Goal: Transaction & Acquisition: Book appointment/travel/reservation

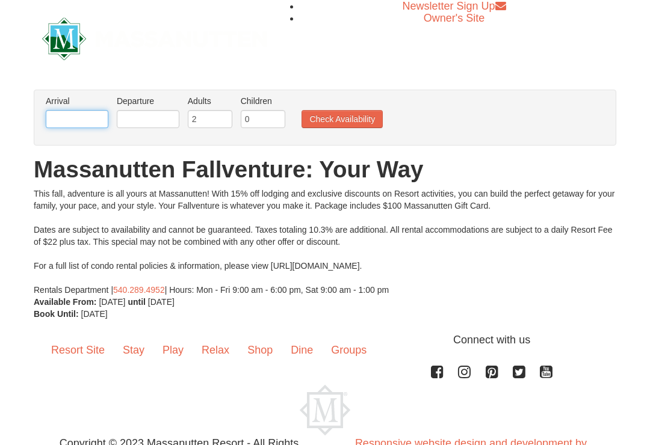
click at [94, 116] on input "text" at bounding box center [77, 119] width 63 height 18
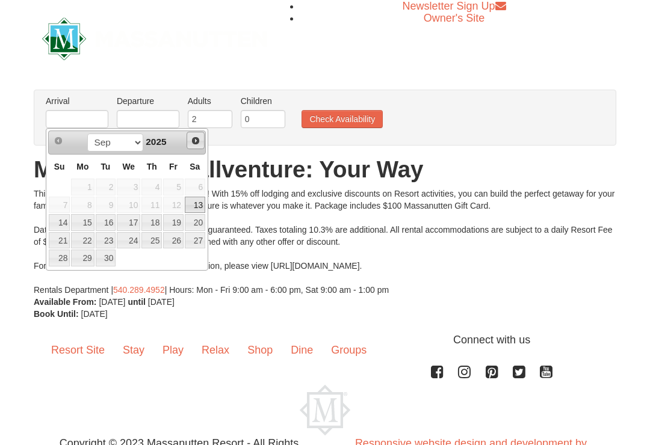
click at [199, 143] on span "Next" at bounding box center [196, 141] width 10 height 10
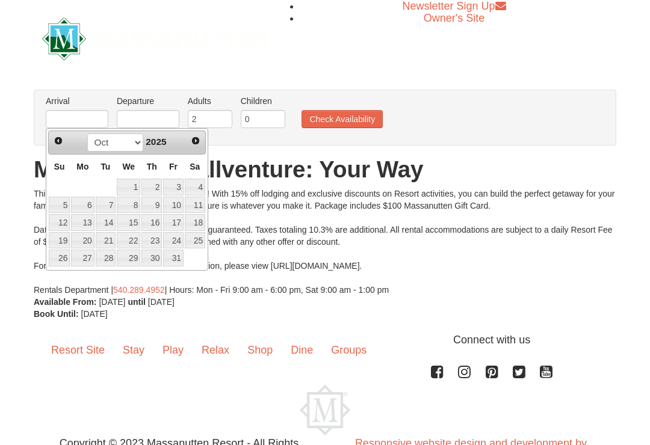
click at [200, 184] on link "4" at bounding box center [195, 187] width 20 height 17
type input "[DATE]"
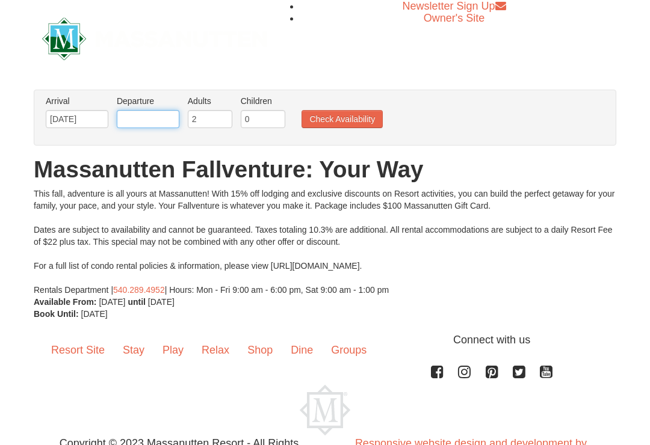
click at [164, 117] on input "text" at bounding box center [148, 119] width 63 height 18
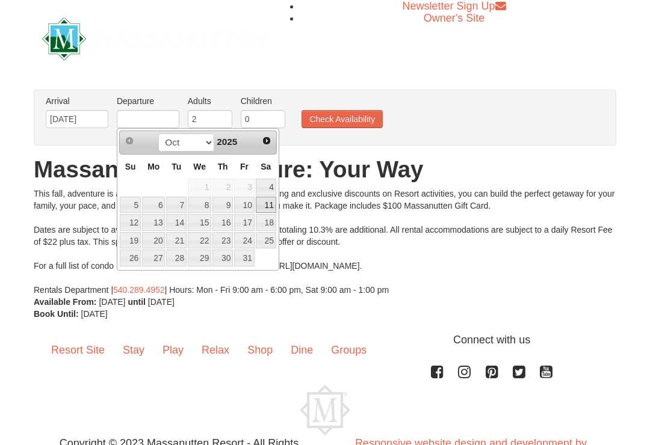
click at [267, 205] on link "11" at bounding box center [266, 205] width 20 height 17
type input "[DATE]"
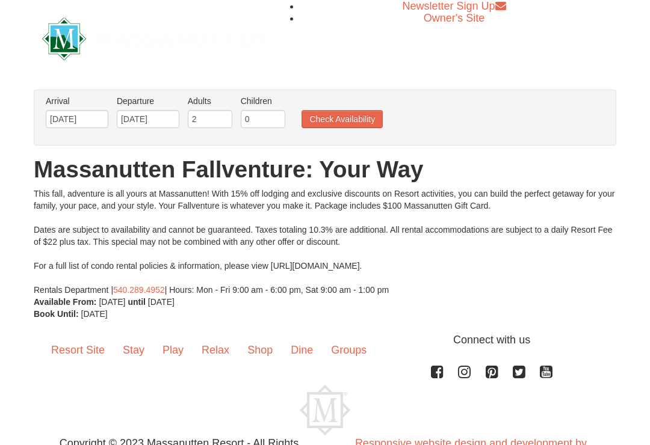
click at [353, 117] on button "Check Availability" at bounding box center [342, 119] width 81 height 18
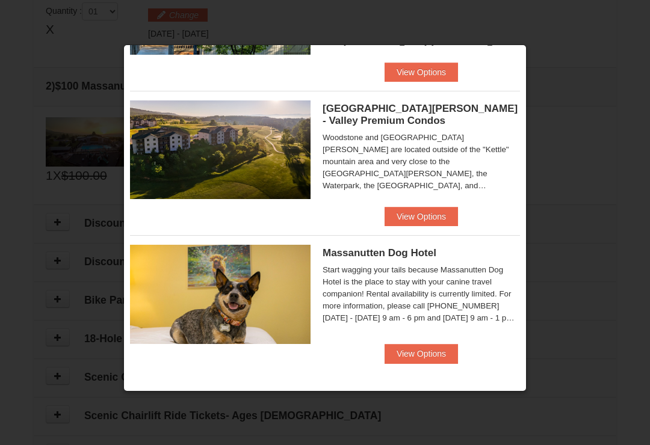
scroll to position [680, 0]
click at [438, 213] on button "View Options" at bounding box center [421, 216] width 73 height 19
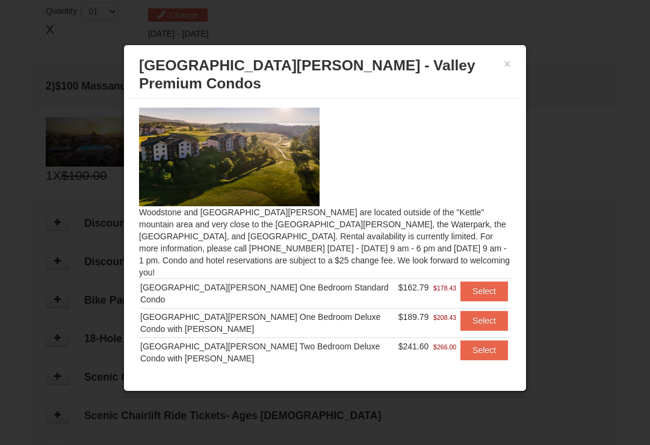
click at [488, 311] on button "Select" at bounding box center [484, 320] width 48 height 19
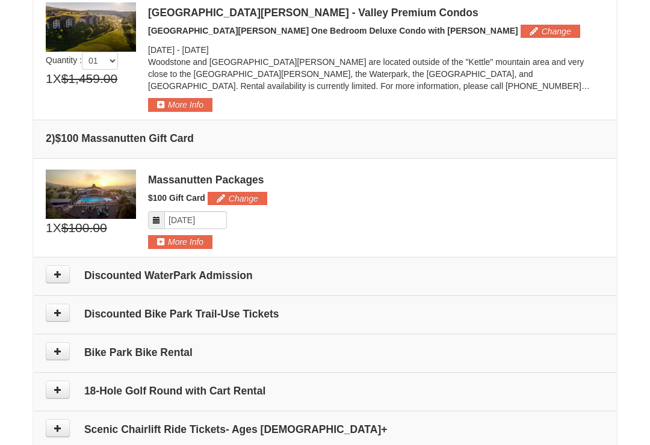
click at [533, 303] on td "Discounted Bike Park Trail-Use Tickets" at bounding box center [325, 315] width 583 height 39
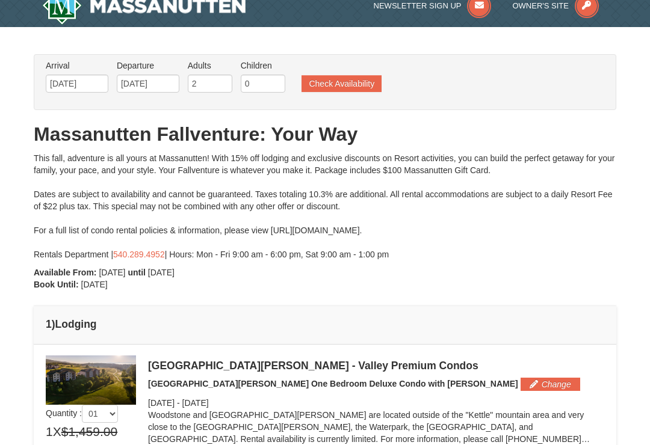
scroll to position [0, 0]
